Goal: Find specific page/section: Find specific page/section

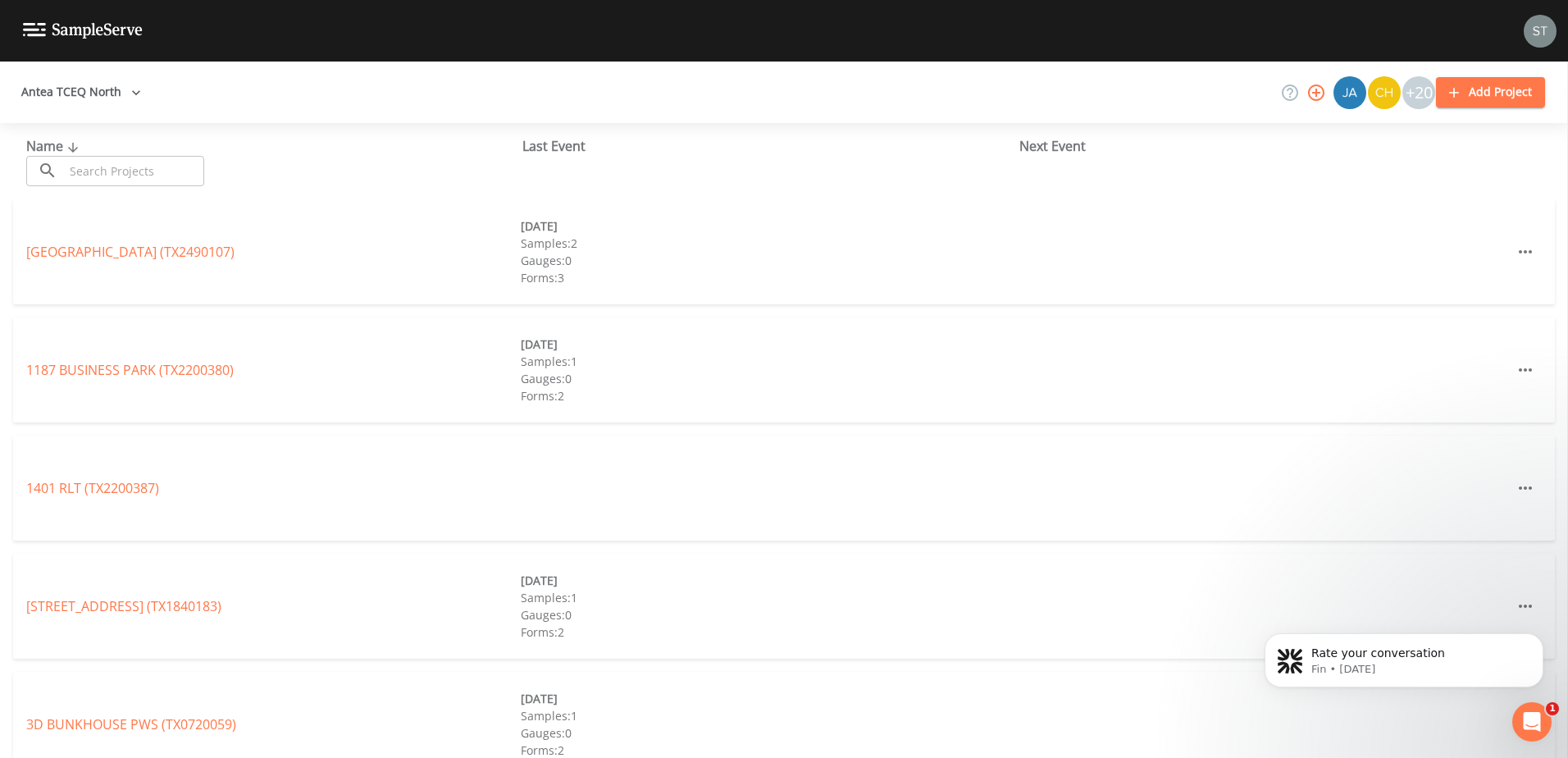
click at [119, 91] on button "Antea TCEQ North" at bounding box center [80, 92] width 132 height 31
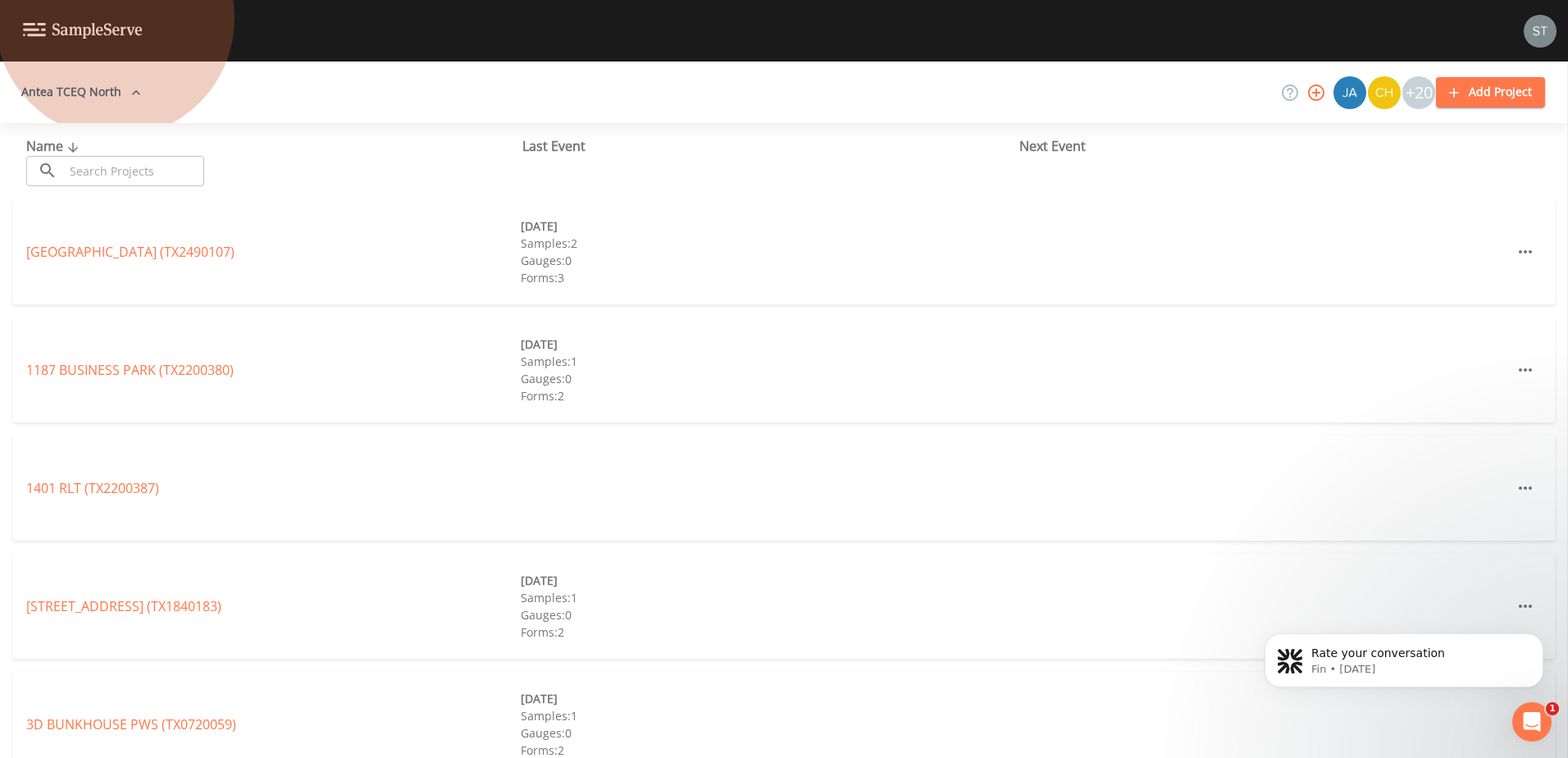
click at [130, 757] on link "Antea TCEQ Austin" at bounding box center [84, 767] width 115 height 18
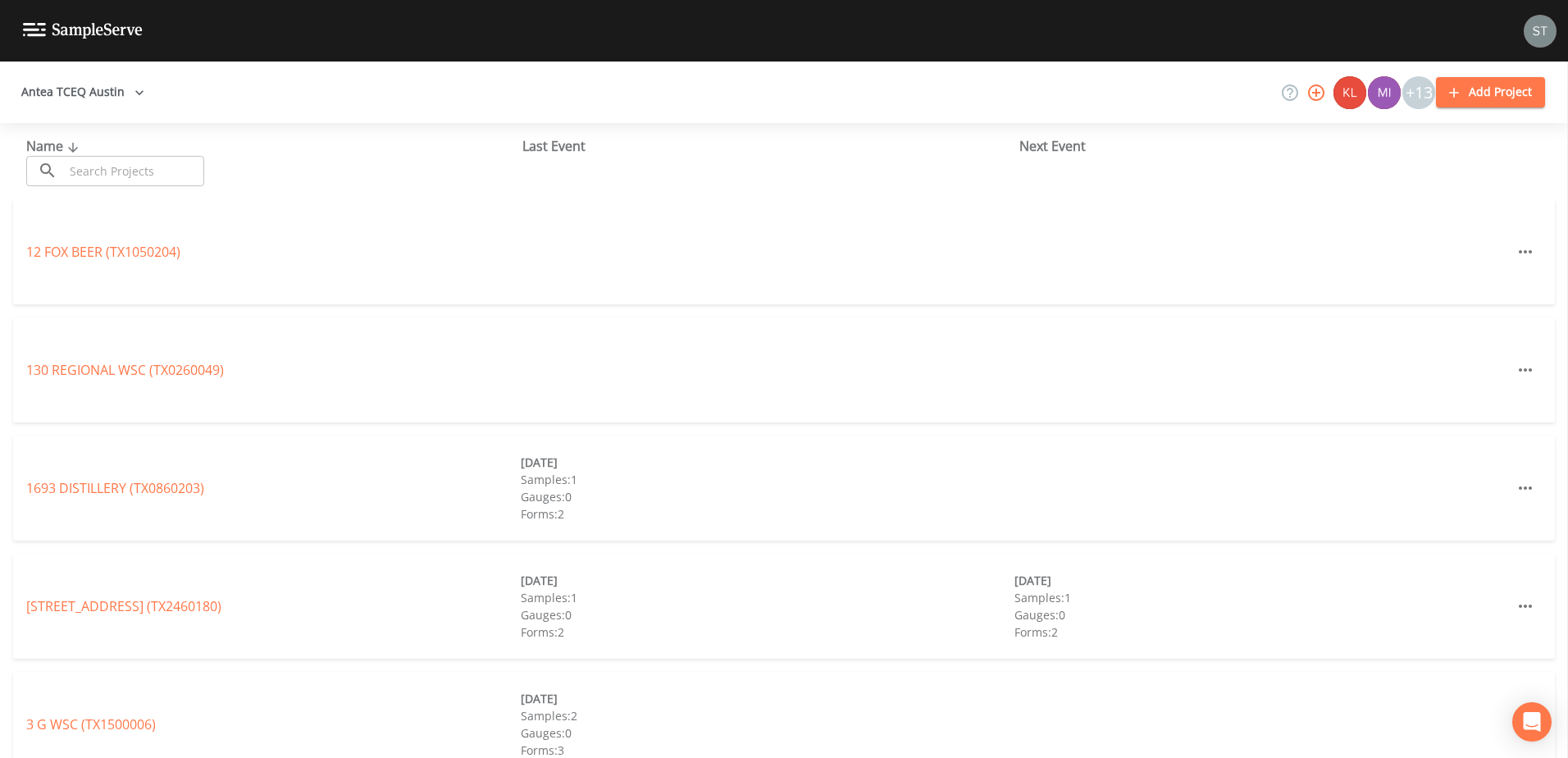
click at [120, 173] on input "text" at bounding box center [134, 171] width 140 height 31
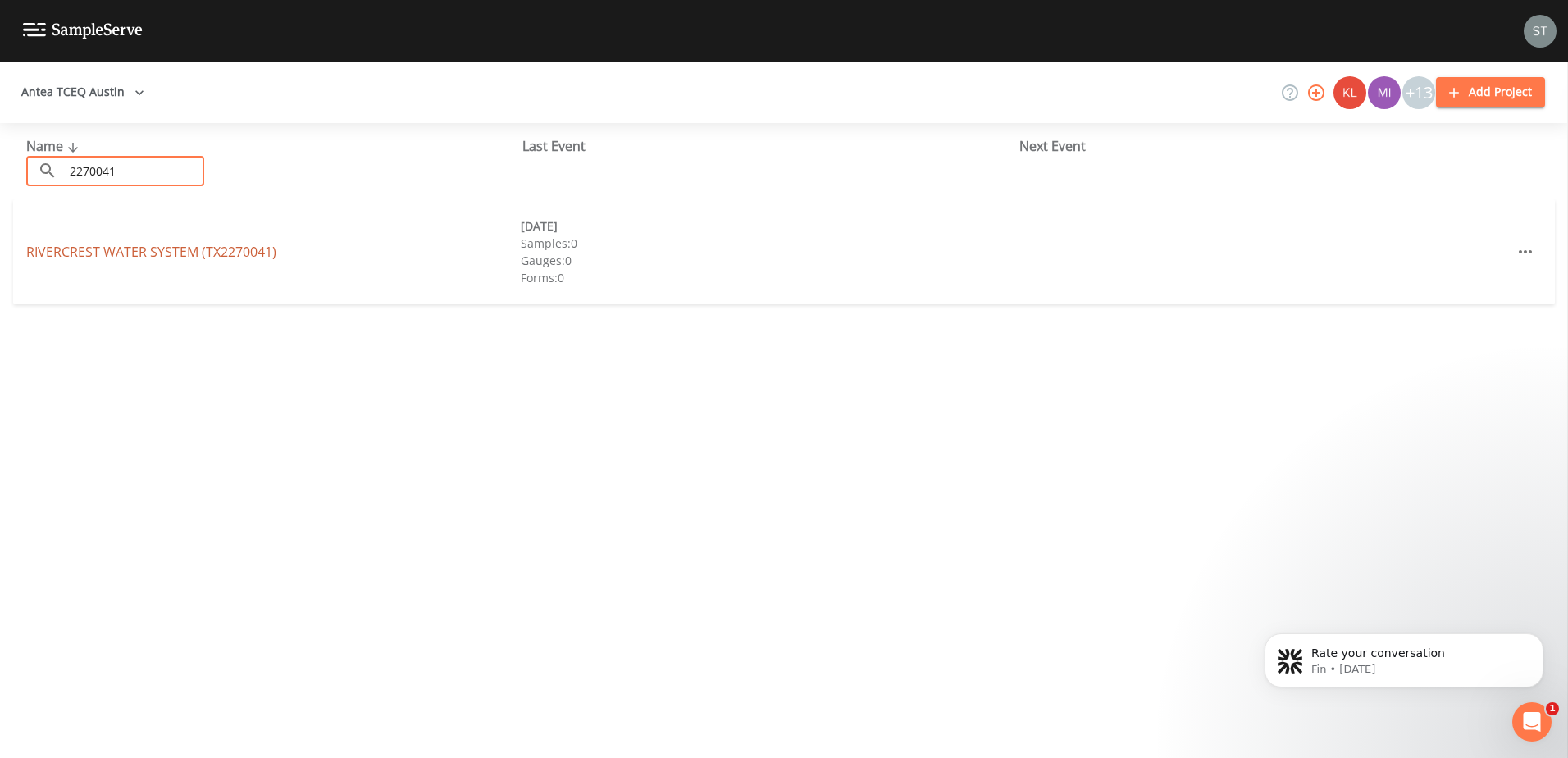
type input "2270041"
click at [138, 250] on link "RIVERCREST WATER SYSTEM (TX2270041)" at bounding box center [151, 251] width 250 height 18
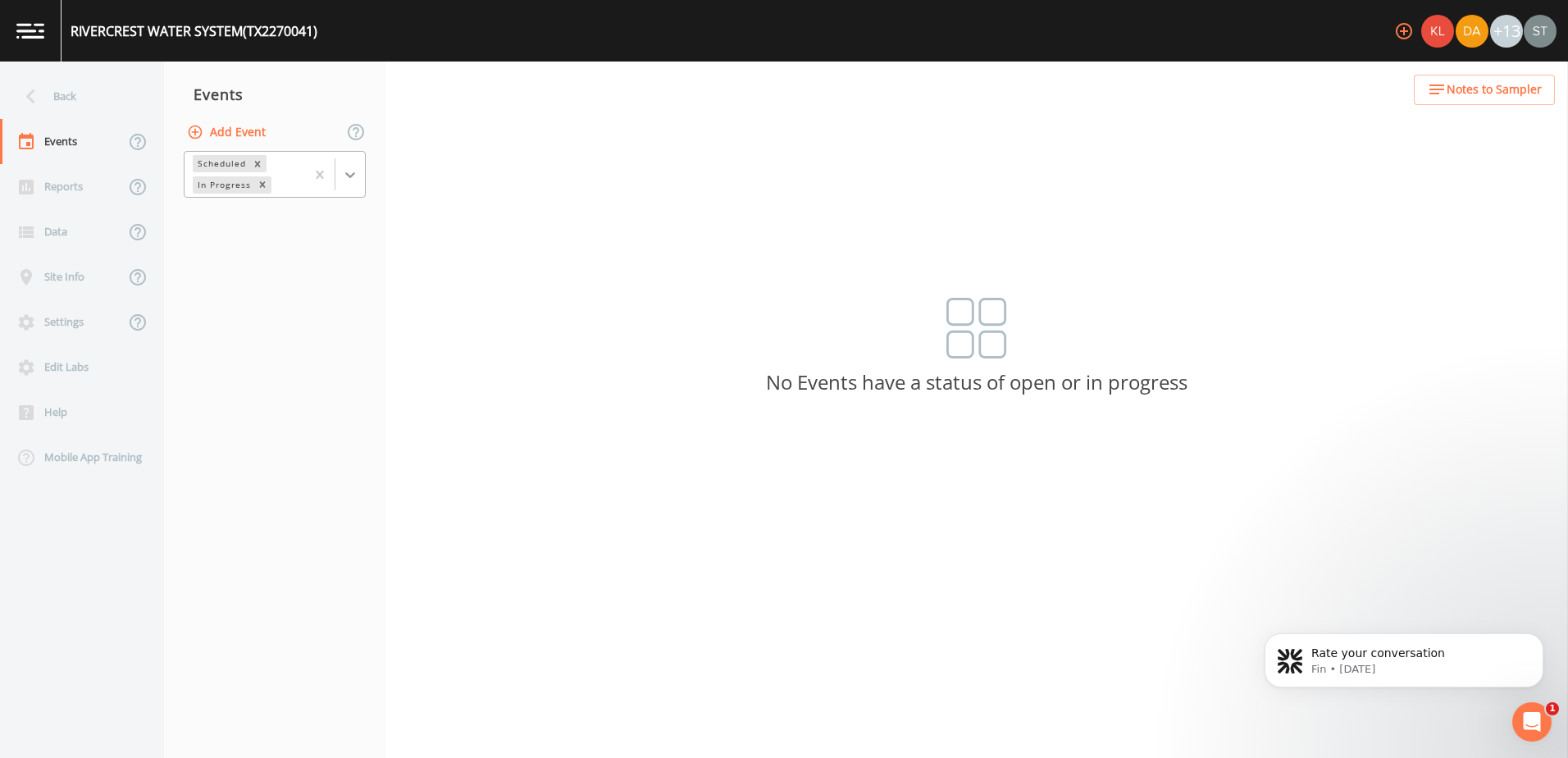
click at [355, 179] on icon at bounding box center [349, 174] width 16 height 16
click at [290, 217] on div "Completed" at bounding box center [274, 221] width 182 height 28
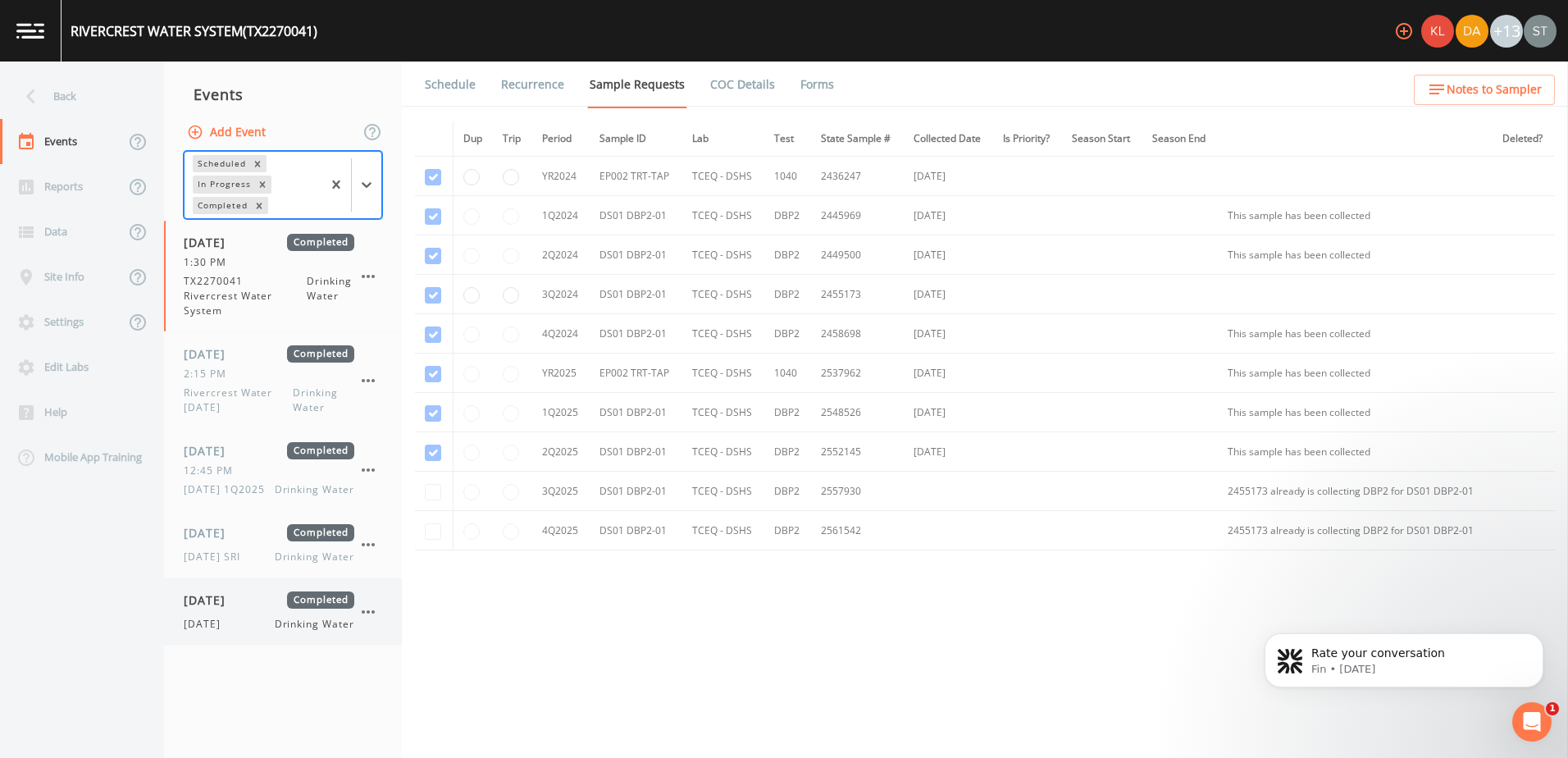
click at [217, 632] on span "[DATE]" at bounding box center [207, 624] width 47 height 15
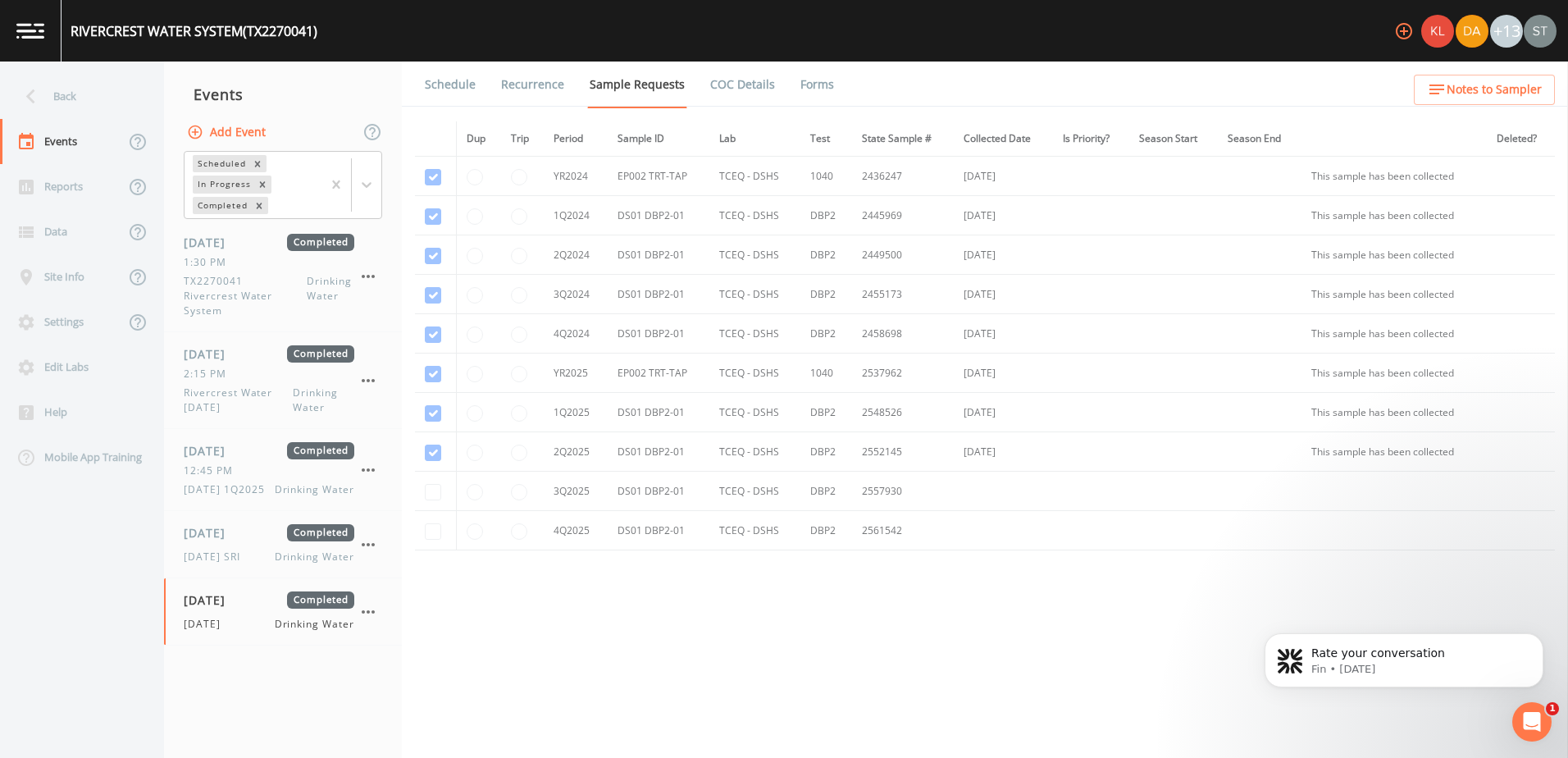
click at [802, 79] on link "Forms" at bounding box center [817, 85] width 38 height 46
